Goal: Information Seeking & Learning: Learn about a topic

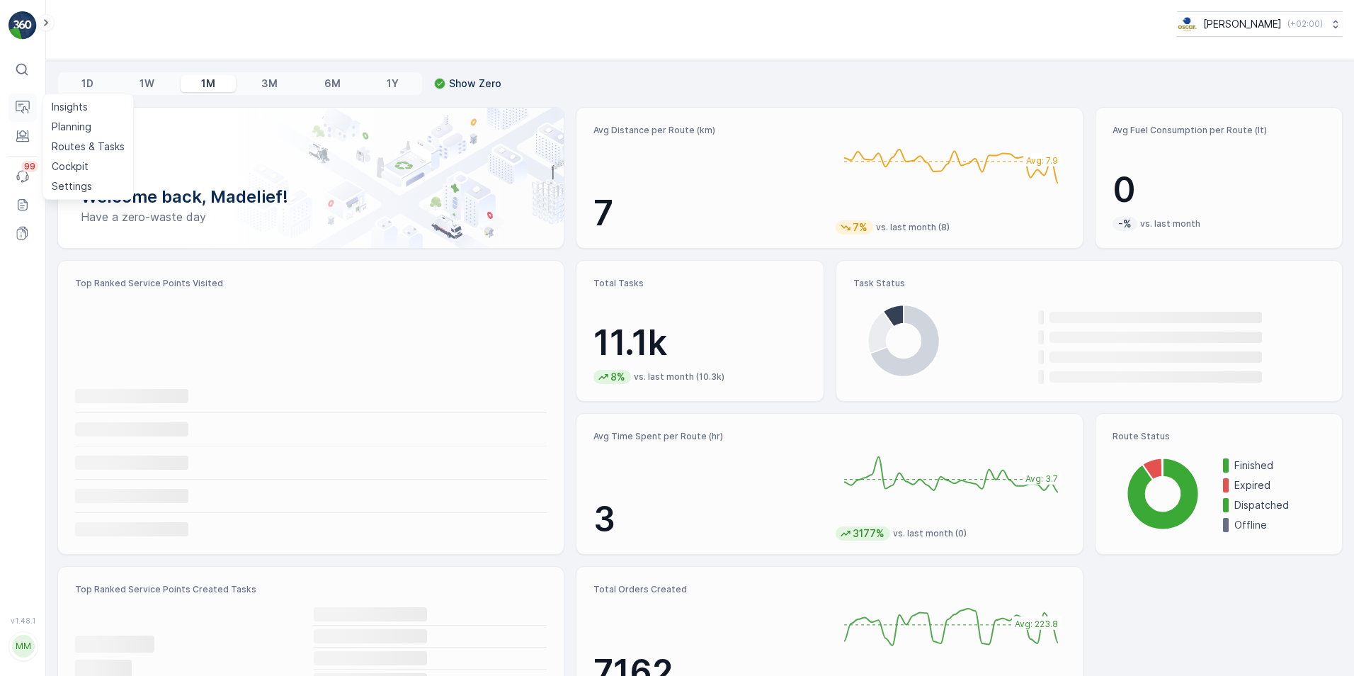
click at [23, 105] on icon at bounding box center [23, 108] width 14 height 14
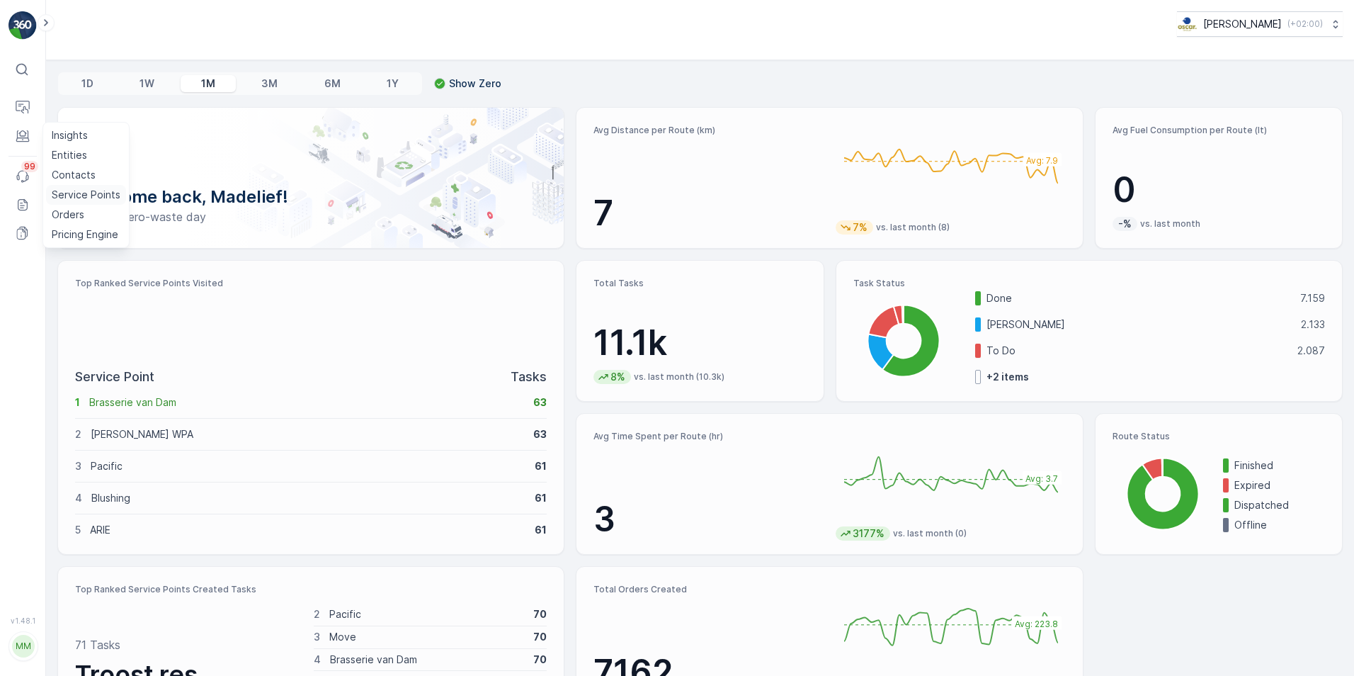
click at [72, 191] on p "Service Points" at bounding box center [86, 195] width 69 height 14
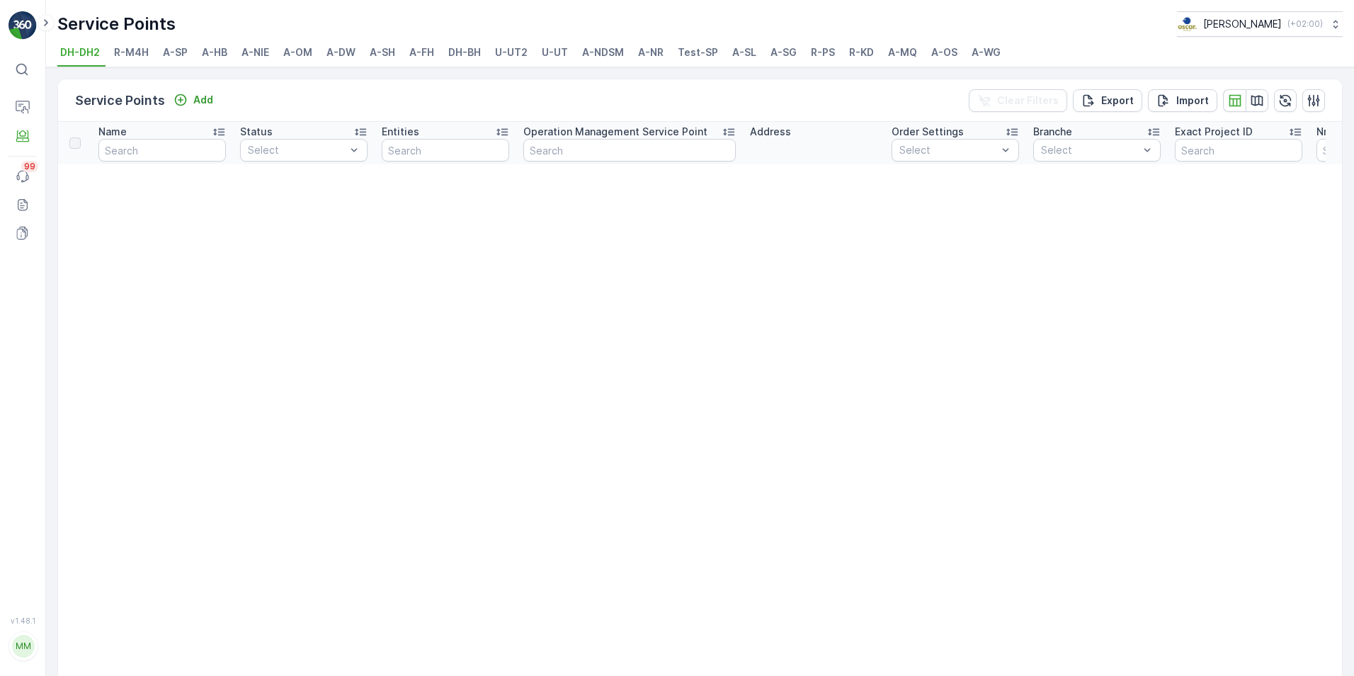
click at [546, 52] on span "U-UT" at bounding box center [555, 52] width 26 height 14
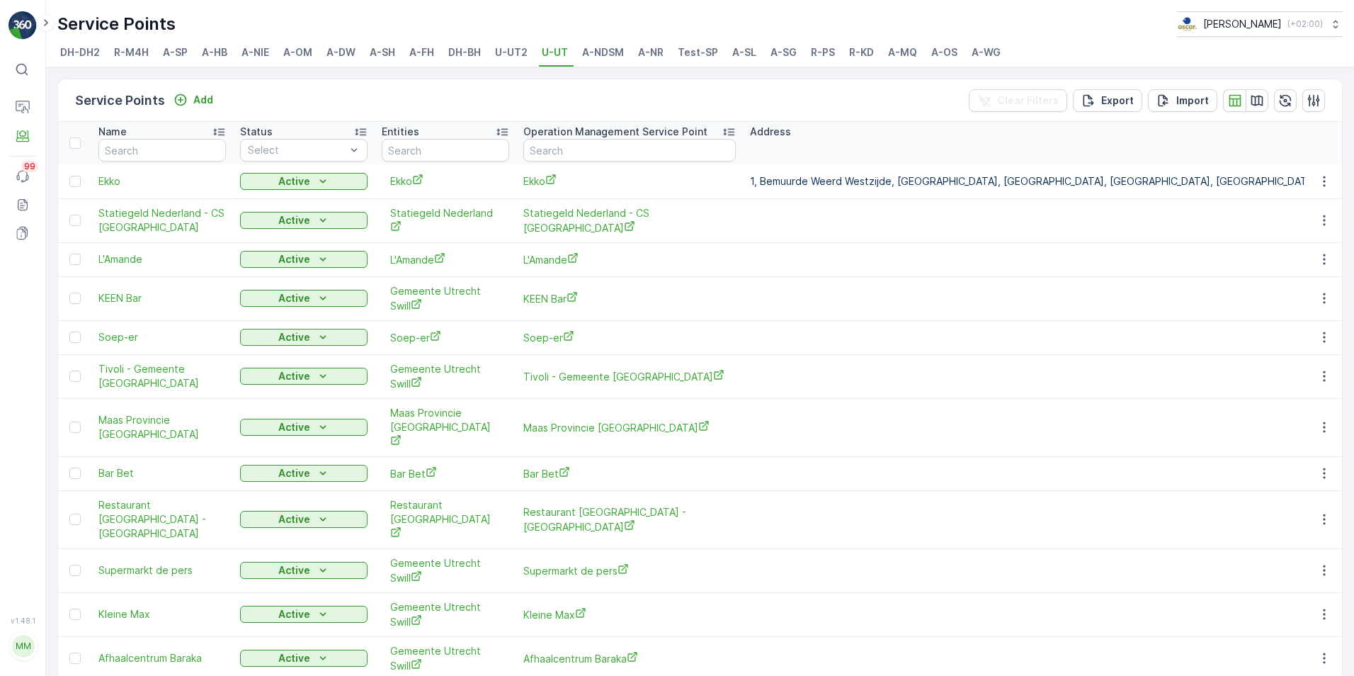
click at [512, 55] on span "U-UT2" at bounding box center [511, 52] width 33 height 14
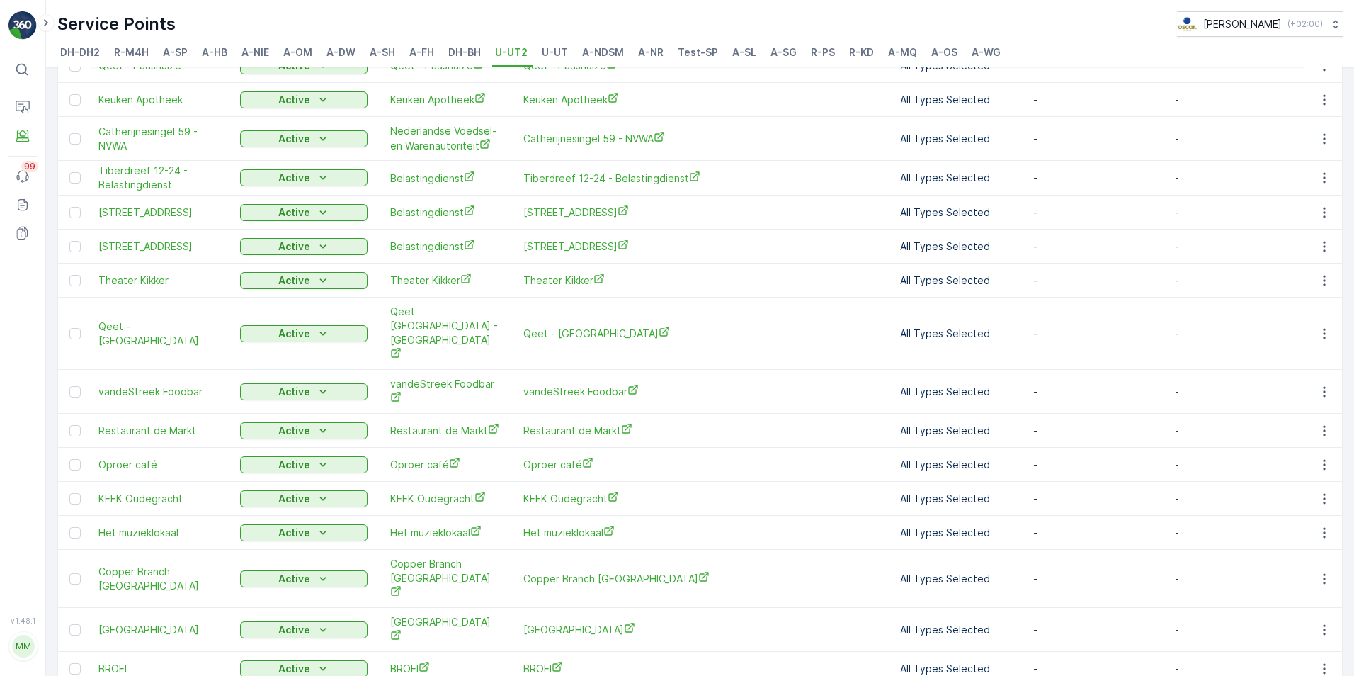
scroll to position [435, 0]
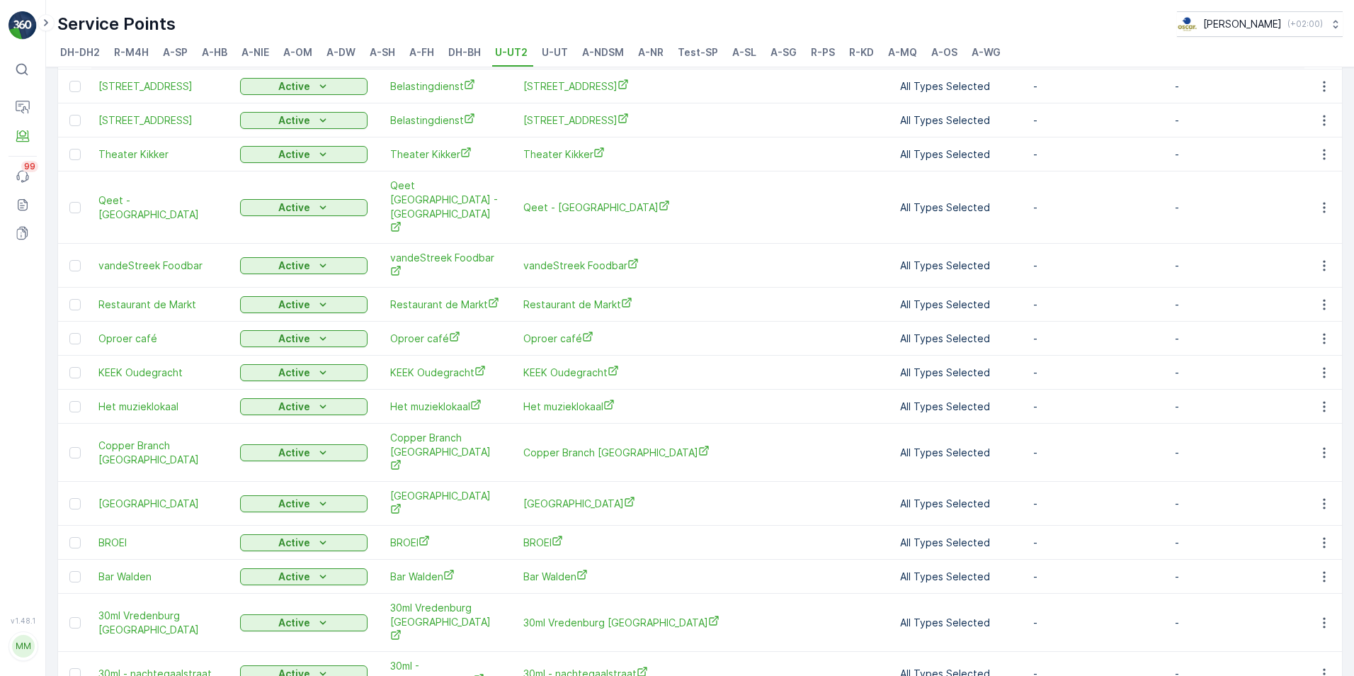
click at [559, 47] on span "U-UT" at bounding box center [555, 52] width 26 height 14
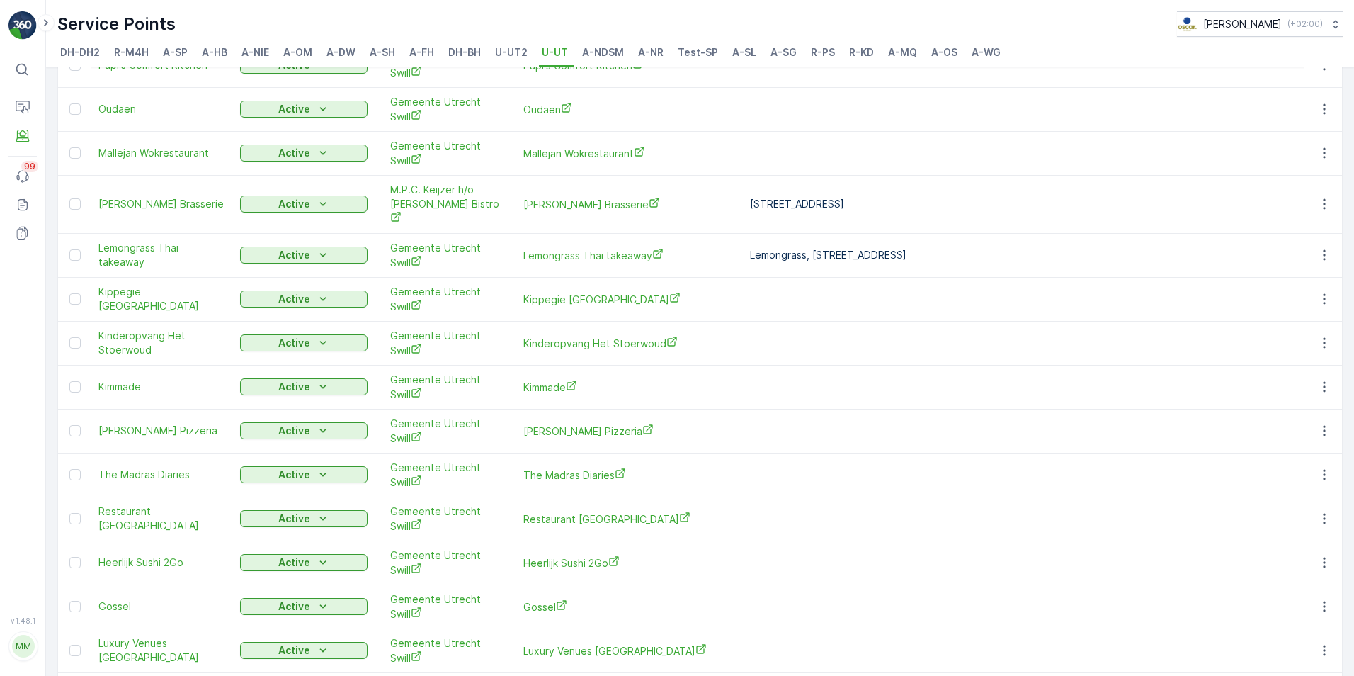
scroll to position [1670, 0]
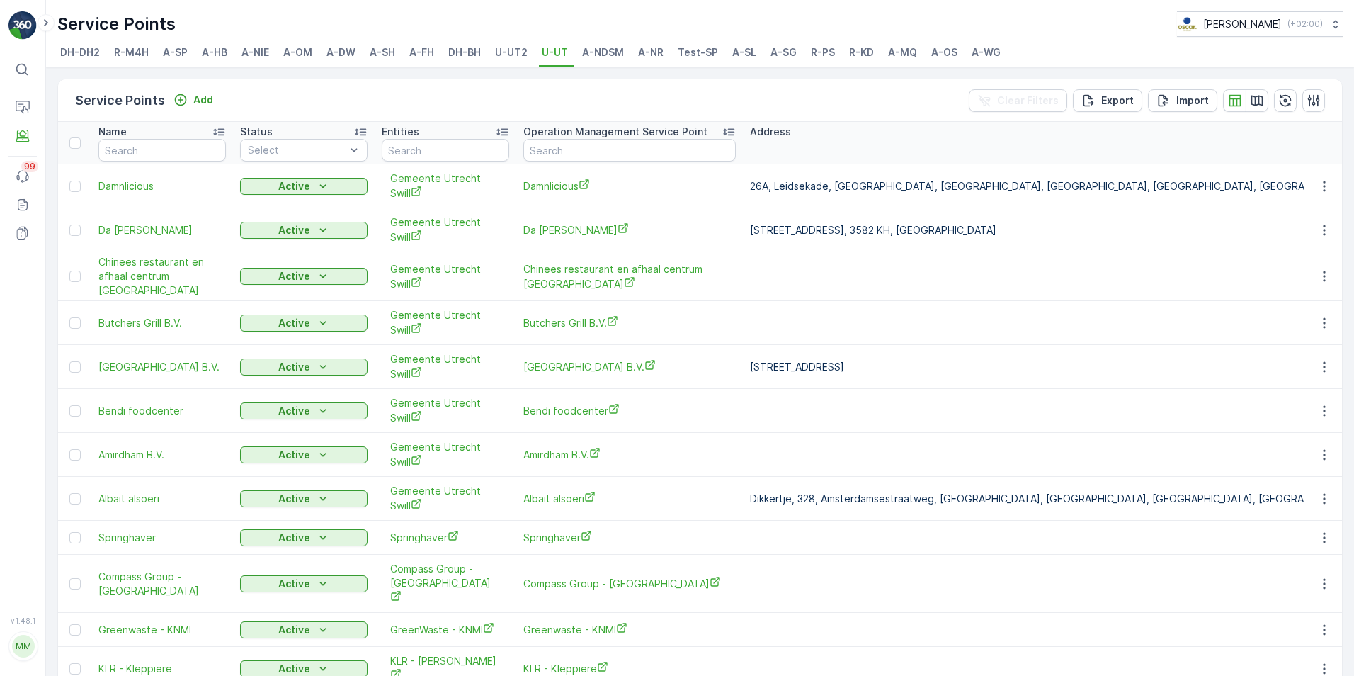
drag, startPoint x: 875, startPoint y: 149, endPoint x: 811, endPoint y: 146, distance: 63.8
click at [811, 146] on th "Address" at bounding box center [1130, 143] width 774 height 42
click at [77, 158] on p "Entities" at bounding box center [69, 155] width 35 height 14
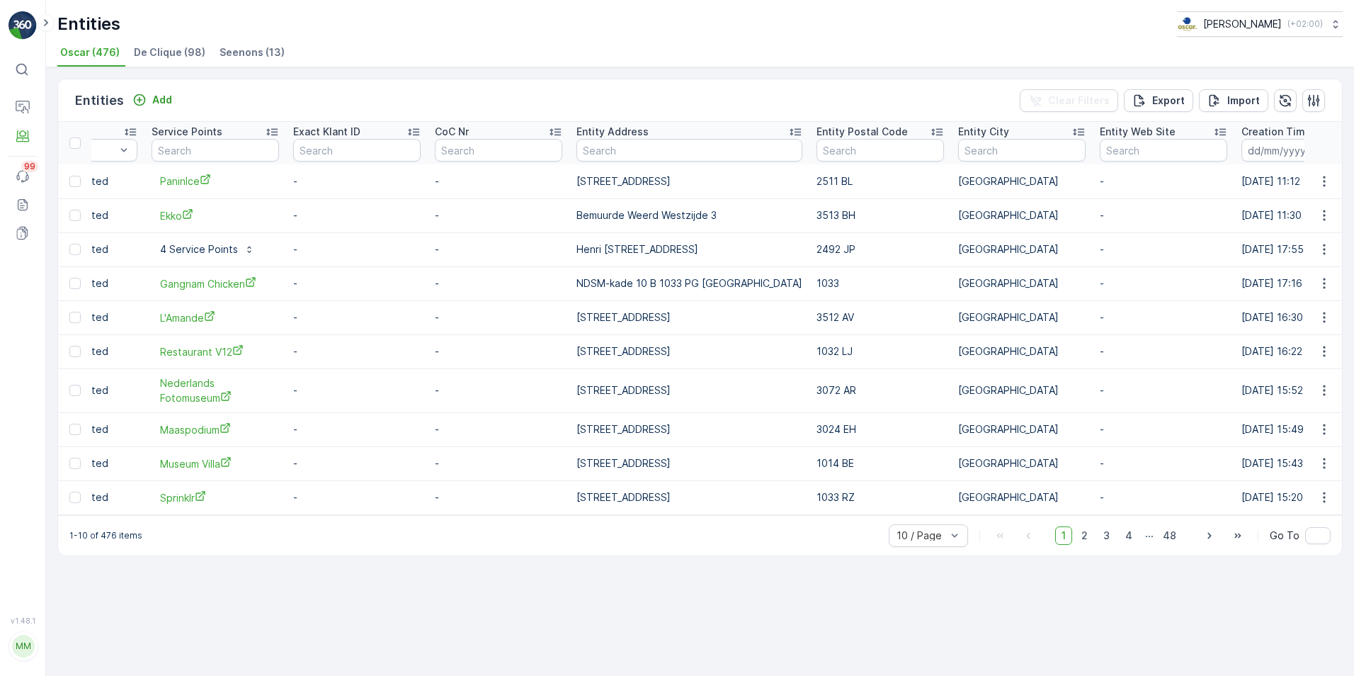
scroll to position [0, 394]
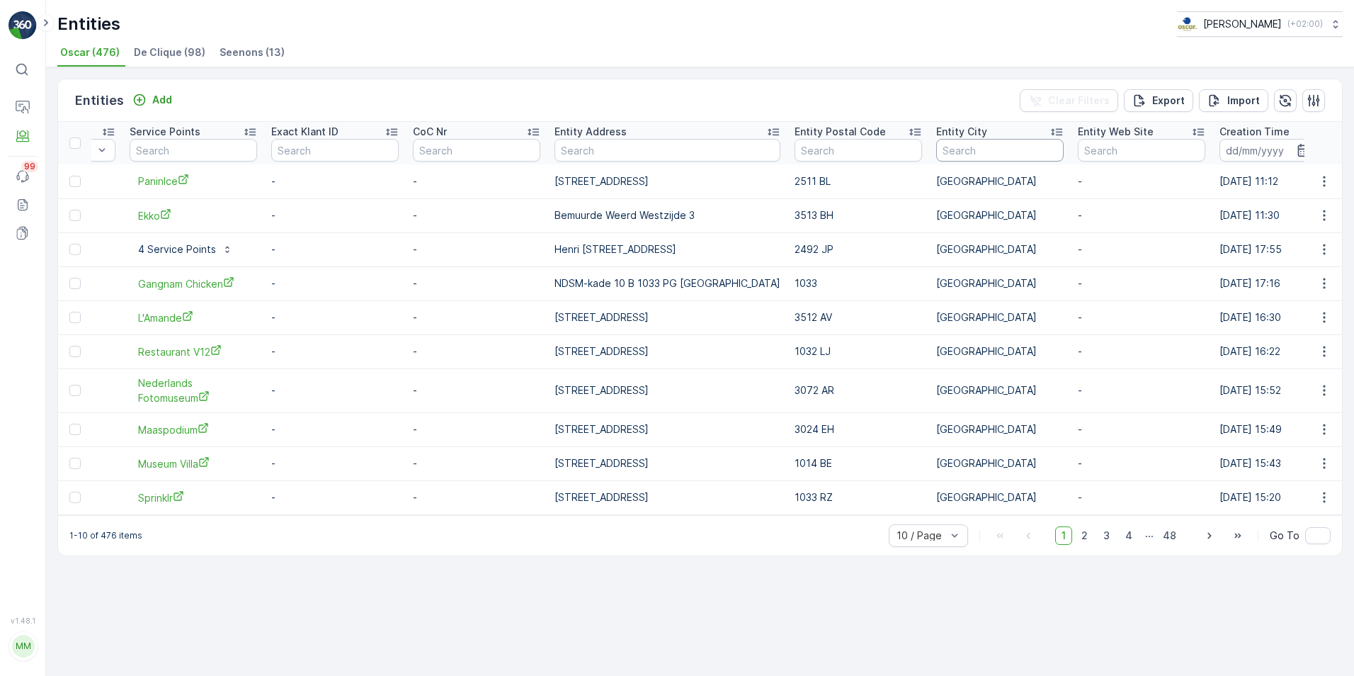
click at [960, 148] on input "text" at bounding box center [999, 150] width 127 height 23
type input "[GEOGRAPHIC_DATA]"
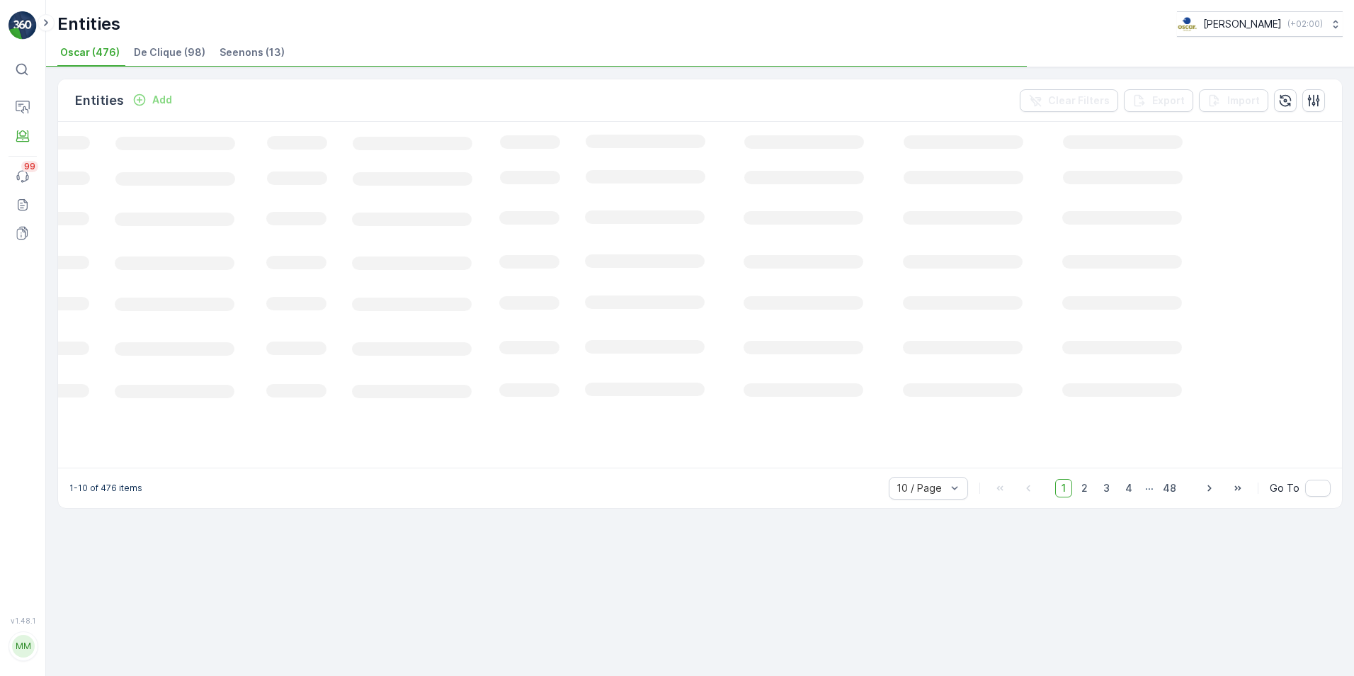
scroll to position [0, 76]
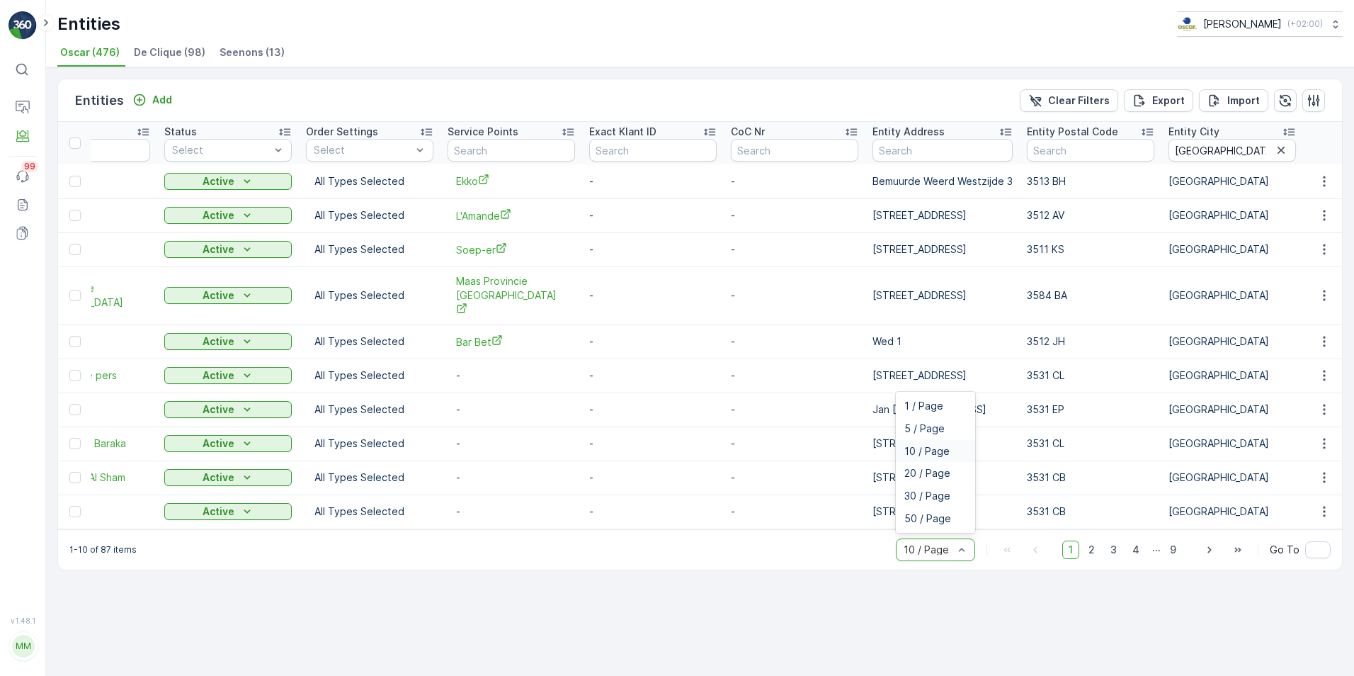
click at [923, 544] on div at bounding box center [928, 549] width 52 height 11
click at [923, 518] on div "50 / Page" at bounding box center [935, 518] width 79 height 23
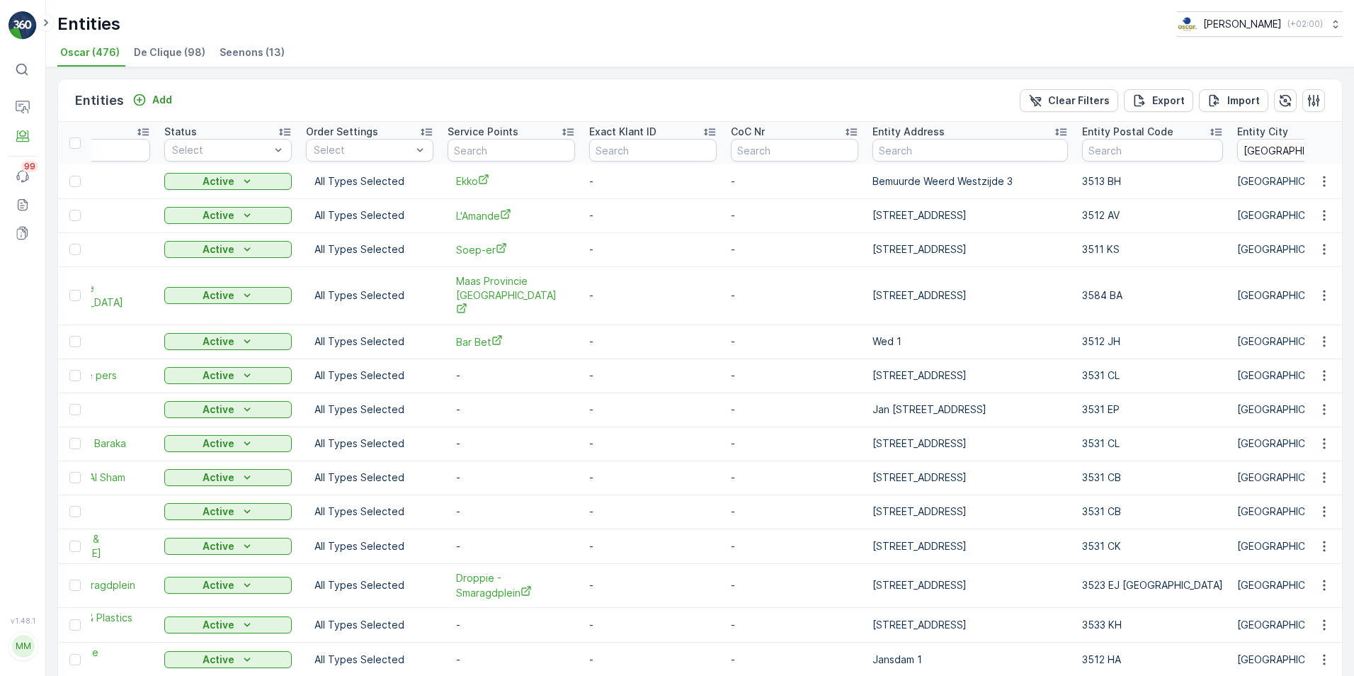
drag, startPoint x: 251, startPoint y: 90, endPoint x: 377, endPoint y: 91, distance: 126.0
click at [377, 91] on div "Entities Add Clear Filters Export Import" at bounding box center [700, 100] width 1284 height 42
drag, startPoint x: 403, startPoint y: 122, endPoint x: 489, endPoint y: 127, distance: 85.8
click at [489, 127] on tr "Name Status Select Order Settings Select Service Points Exact Klant ID CoC Nr E…" at bounding box center [984, 143] width 2005 height 42
drag, startPoint x: 489, startPoint y: 127, endPoint x: 427, endPoint y: 106, distance: 64.9
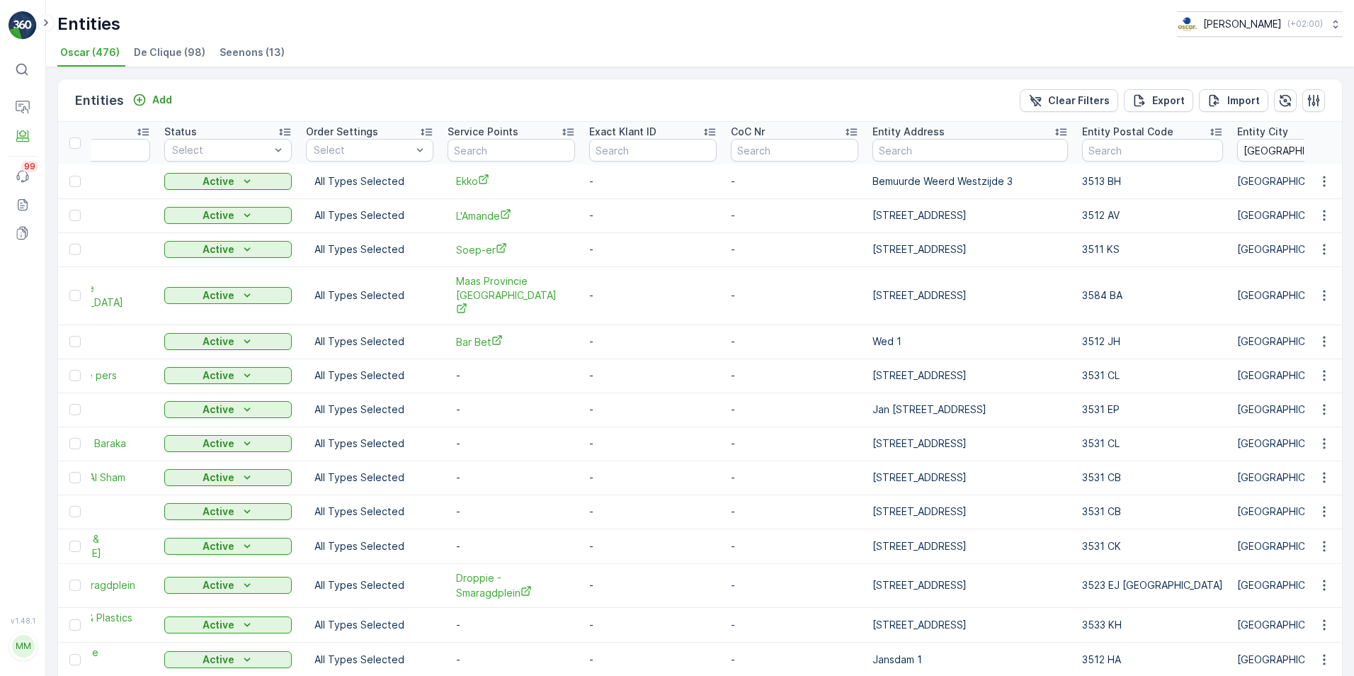
click at [427, 106] on div "Entities Add Clear Filters Export Import" at bounding box center [700, 100] width 1284 height 42
drag, startPoint x: 916, startPoint y: 675, endPoint x: 809, endPoint y: 676, distance: 106.9
click at [809, 675] on html "⌘B Operations Engagement Events 99 Reports Documents v 1.48.1 MM Madelief [EMAI…" at bounding box center [677, 338] width 1354 height 676
drag, startPoint x: 809, startPoint y: 676, endPoint x: 748, endPoint y: 633, distance: 74.7
click at [748, 642] on td "-" at bounding box center [795, 659] width 142 height 35
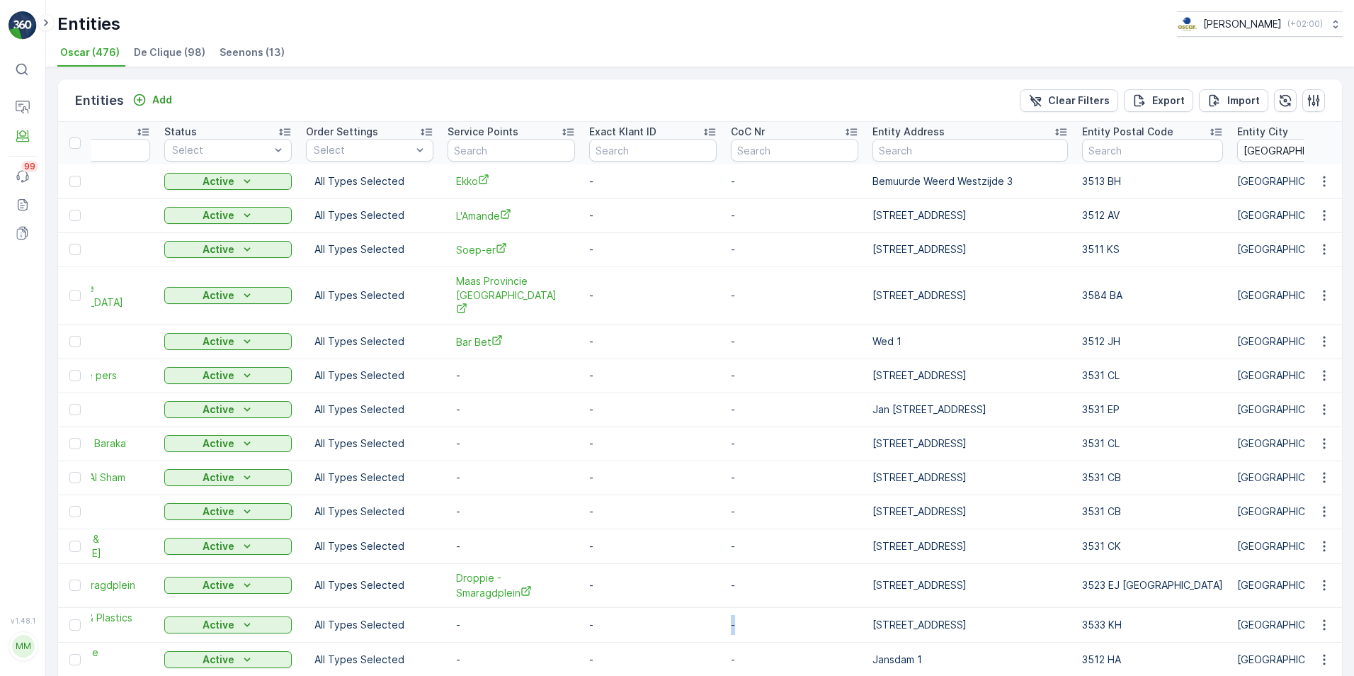
drag, startPoint x: 697, startPoint y: 606, endPoint x: 847, endPoint y: 604, distance: 150.1
click at [847, 607] on tr "Veolia Papier & Plastics Recycli... Active All Types Selected - - - [STREET_ADD…" at bounding box center [984, 624] width 2005 height 35
drag, startPoint x: 847, startPoint y: 604, endPoint x: 683, endPoint y: 421, distance: 245.7
click at [683, 426] on tr "Afhaalcentrum Baraka Active All Types Selected - - - [STREET_ADDRESS] - [DATE] …" at bounding box center [984, 443] width 2005 height 34
drag, startPoint x: 681, startPoint y: 421, endPoint x: 526, endPoint y: 409, distance: 155.5
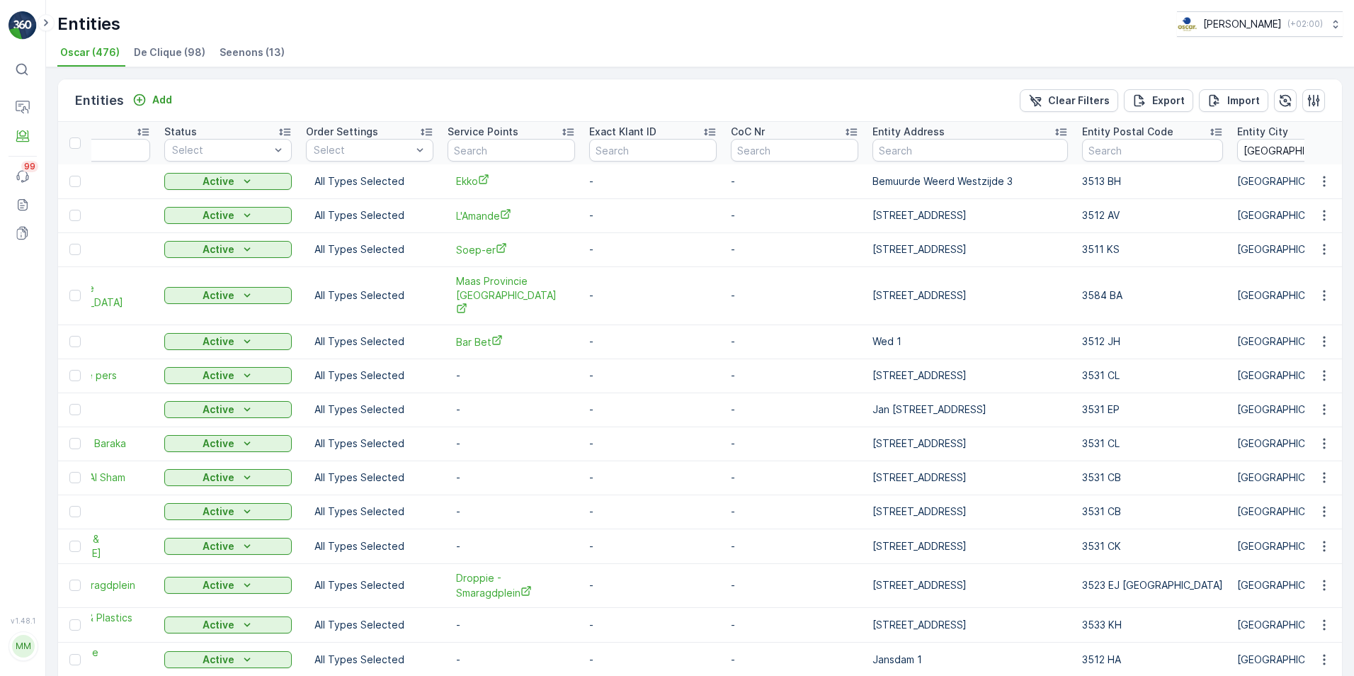
click at [526, 409] on td "-" at bounding box center [511, 409] width 142 height 34
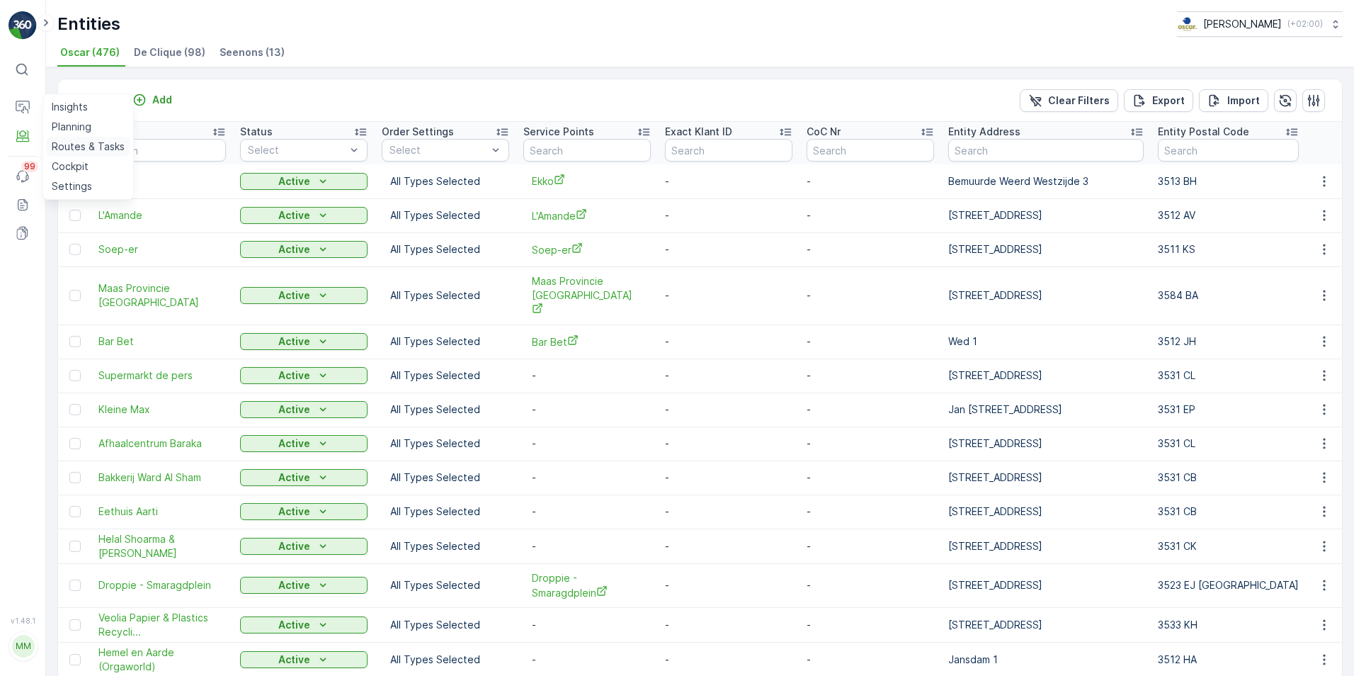
click at [64, 150] on p "Routes & Tasks" at bounding box center [88, 146] width 73 height 14
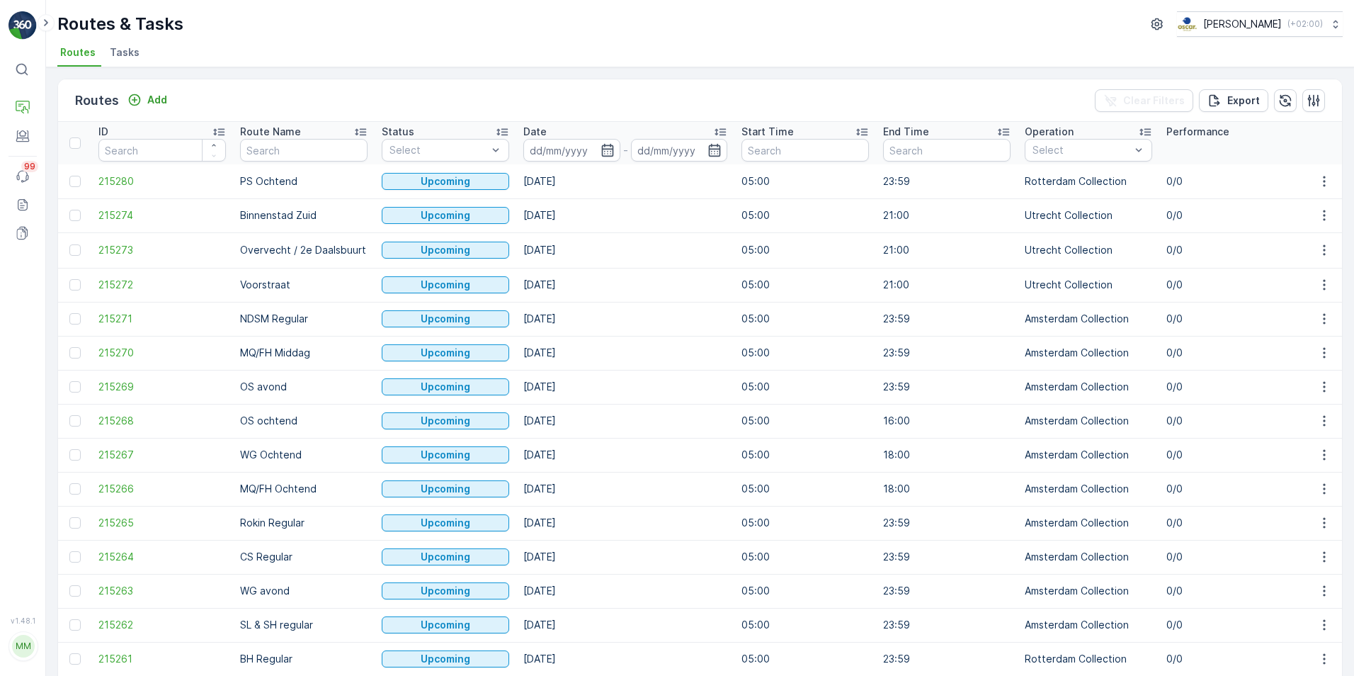
click at [129, 59] on li "Tasks" at bounding box center [126, 54] width 38 height 24
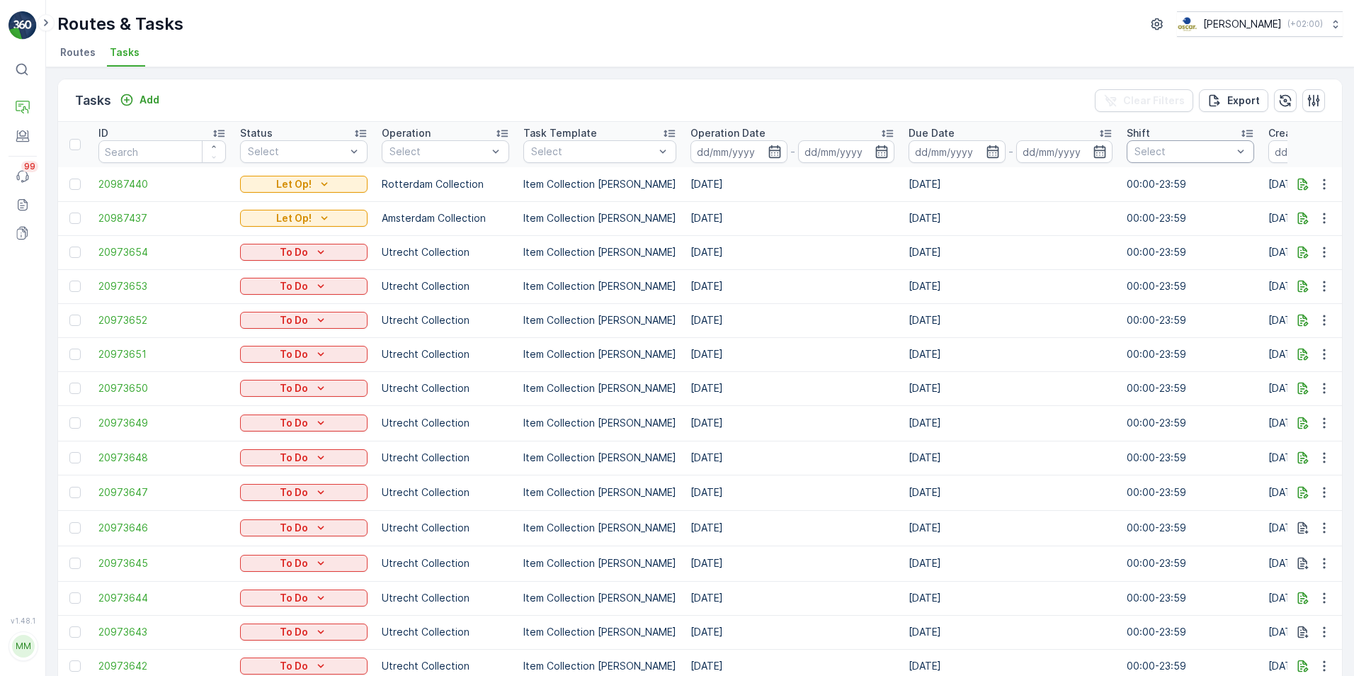
click at [1143, 147] on div at bounding box center [1183, 151] width 101 height 11
click at [462, 156] on div at bounding box center [438, 151] width 101 height 11
click at [396, 305] on div at bounding box center [395, 302] width 11 height 11
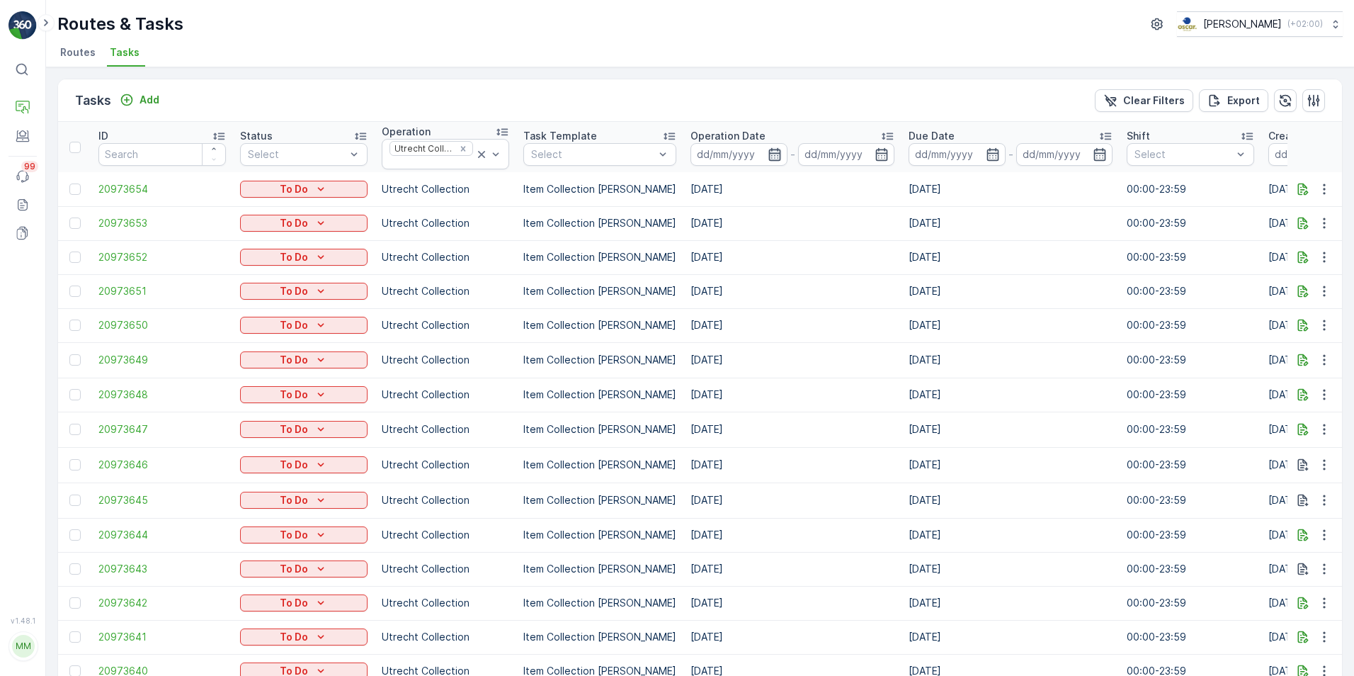
click at [768, 156] on icon "button" at bounding box center [775, 154] width 14 height 14
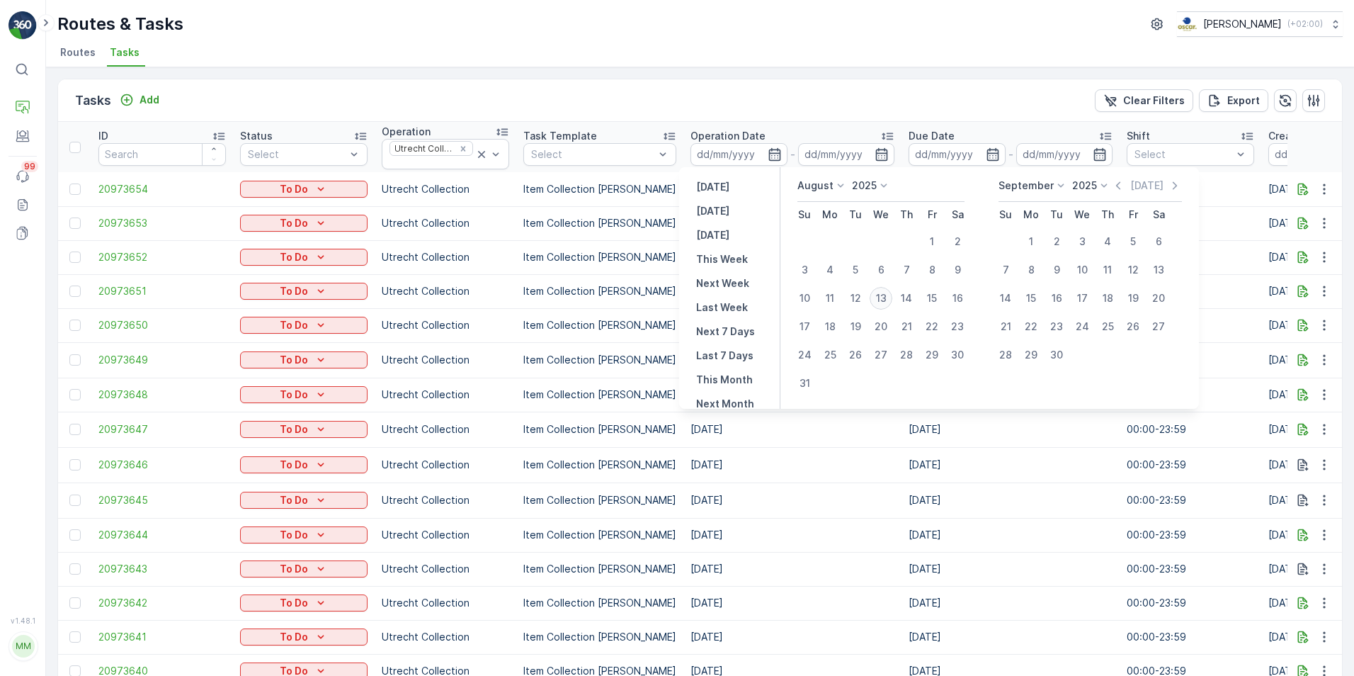
click at [880, 296] on div "13" at bounding box center [881, 298] width 23 height 23
type input "[DATE]"
click at [768, 156] on icon "button" at bounding box center [775, 154] width 14 height 14
type input "[DATE]"
